Goal: Check status: Check status

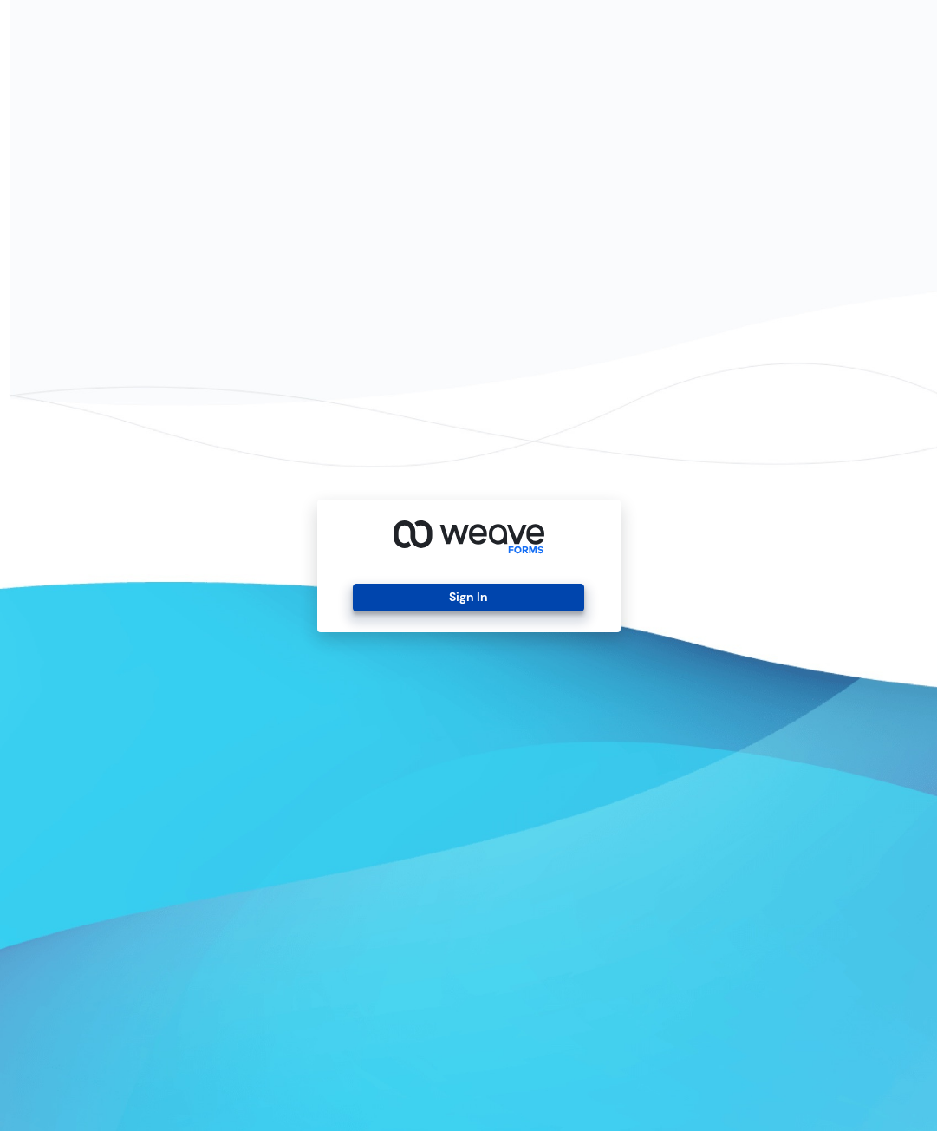
click at [471, 593] on button "Sign In" at bounding box center [469, 598] width 232 height 28
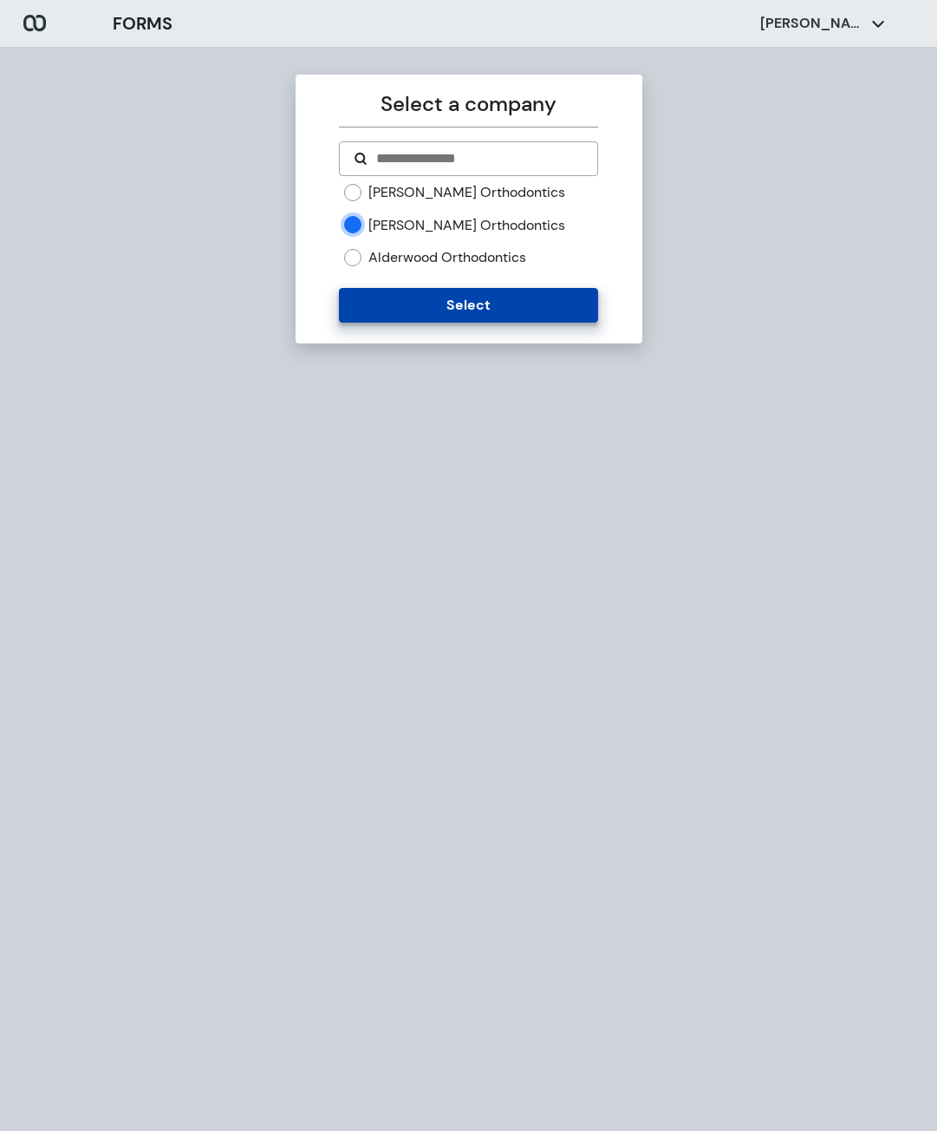
click at [406, 305] on button "Select" at bounding box center [468, 305] width 259 height 35
